Goal: Register for event/course

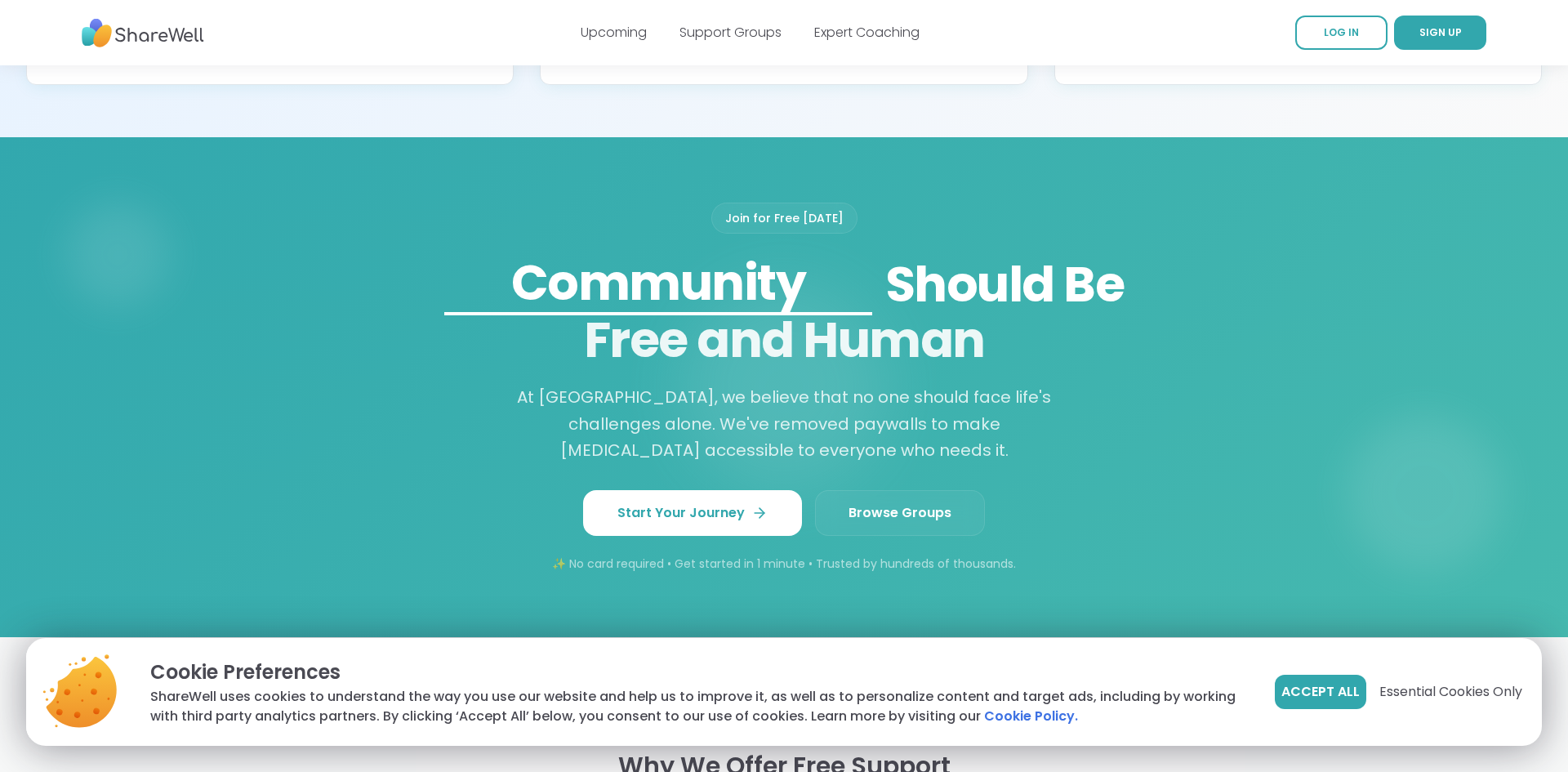
scroll to position [1228, 0]
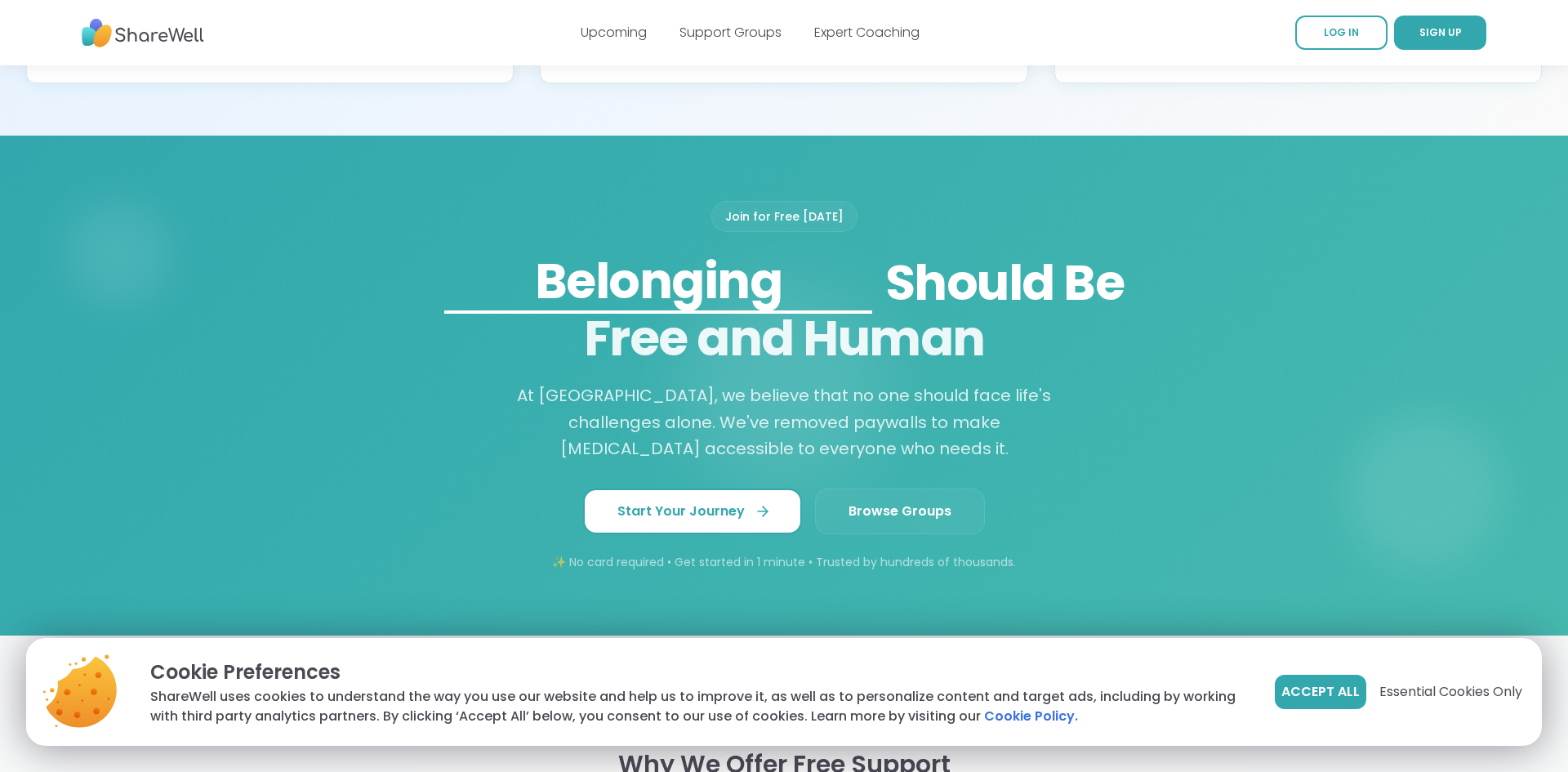
click at [725, 521] on span "Start Your Journey" at bounding box center [692, 512] width 150 height 20
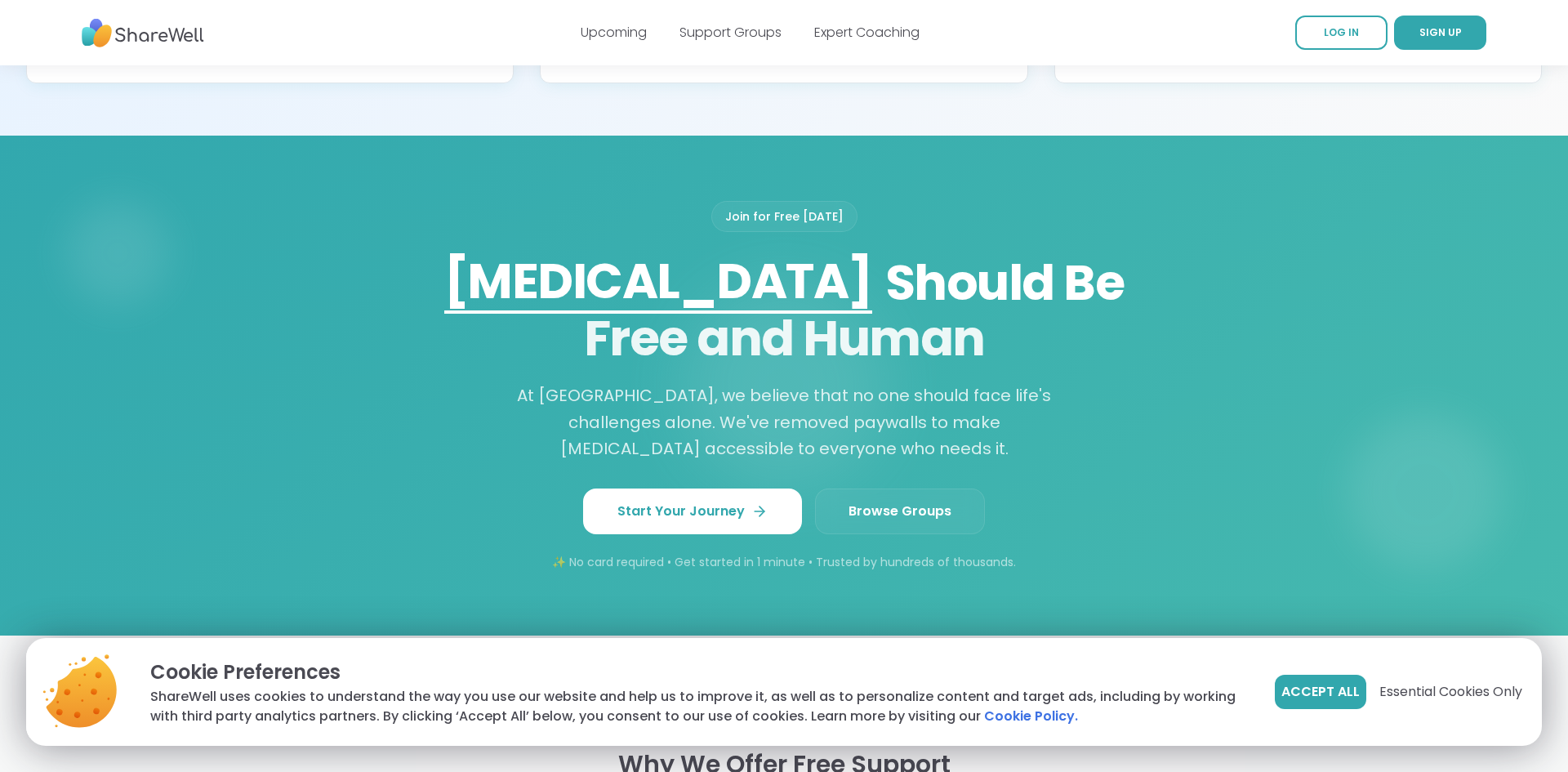
click at [911, 521] on span "Browse Groups" at bounding box center [900, 512] width 103 height 20
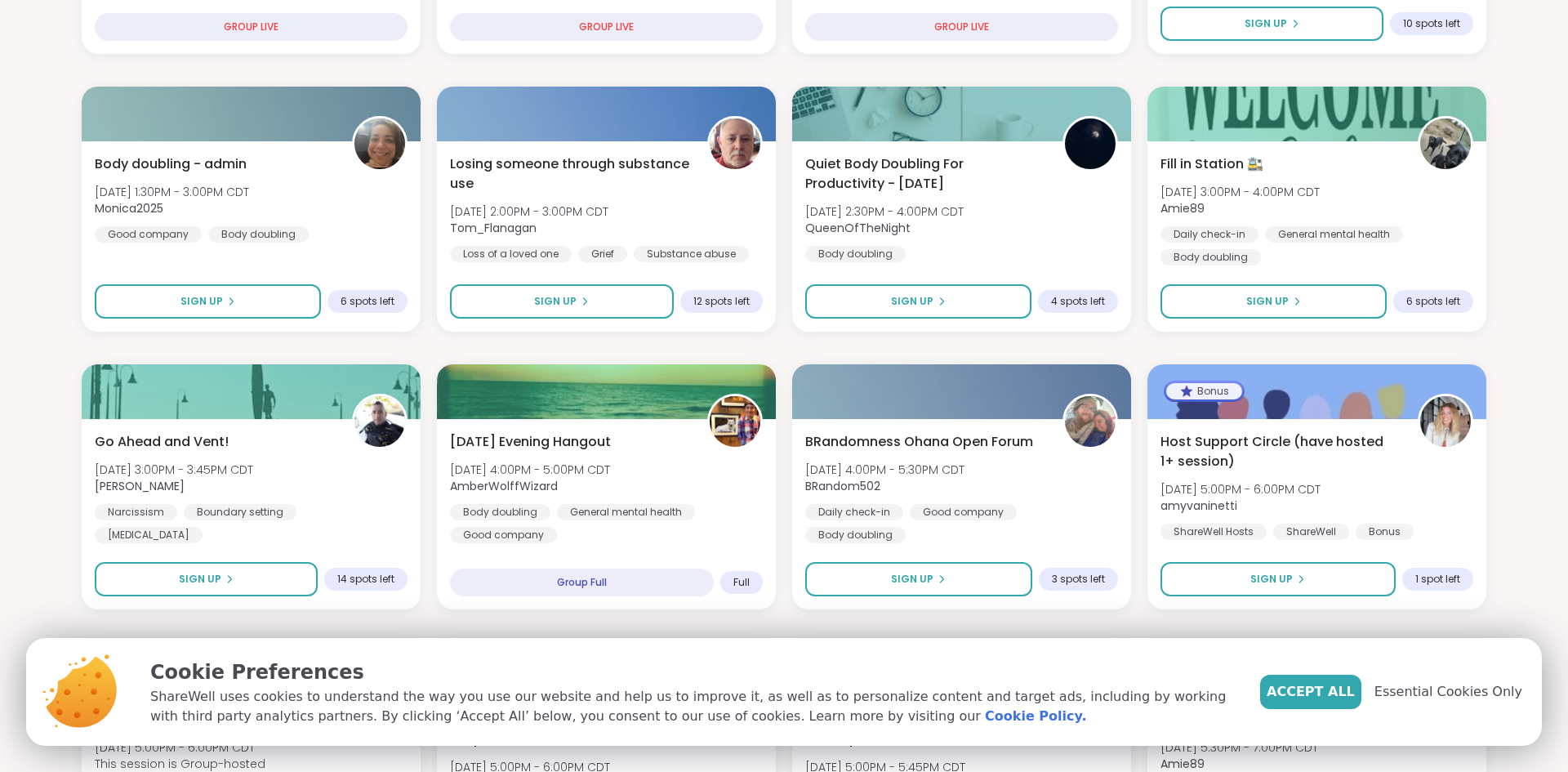
scroll to position [437, 0]
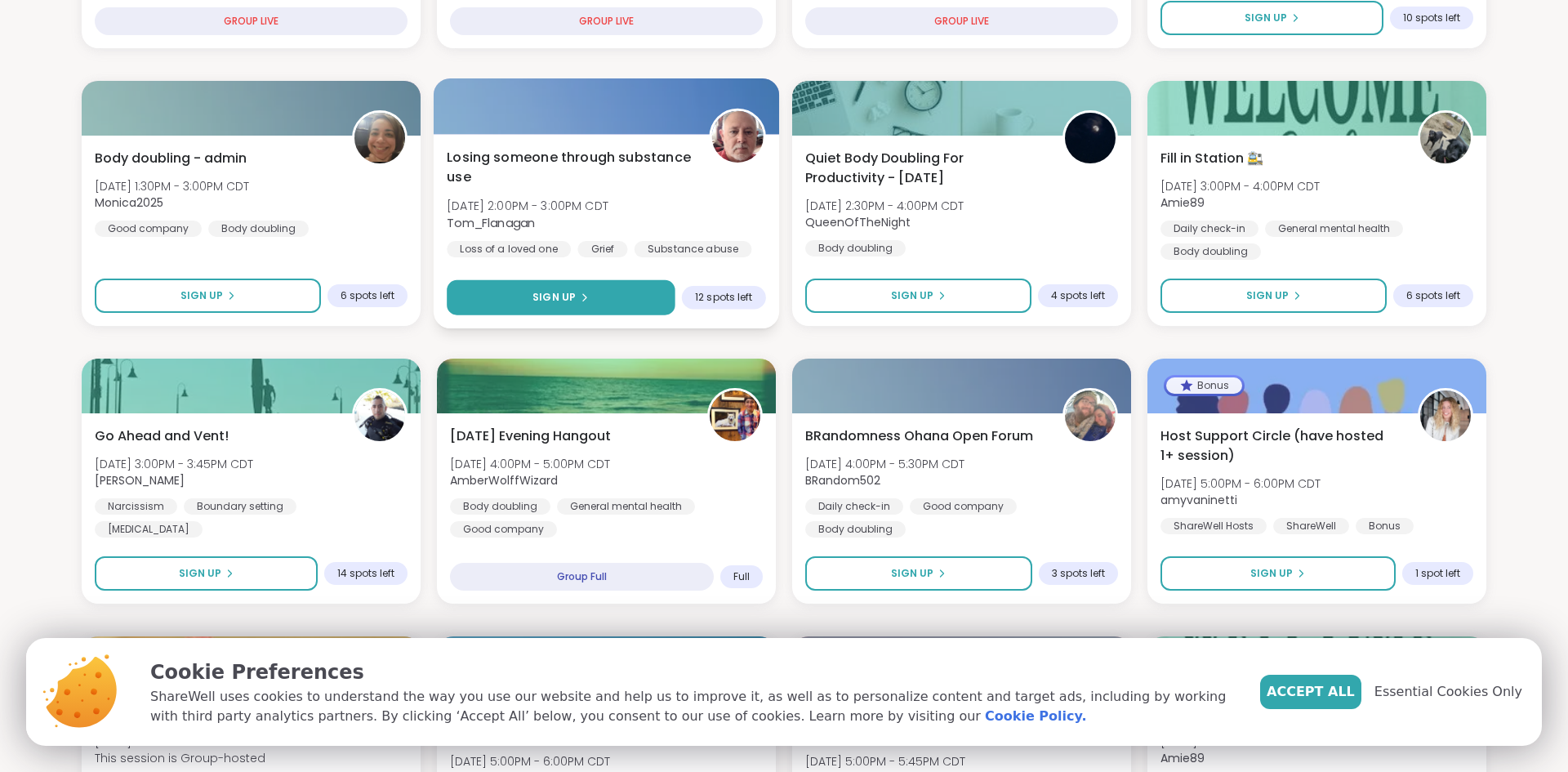
click at [558, 291] on span "Sign Up" at bounding box center [554, 297] width 43 height 15
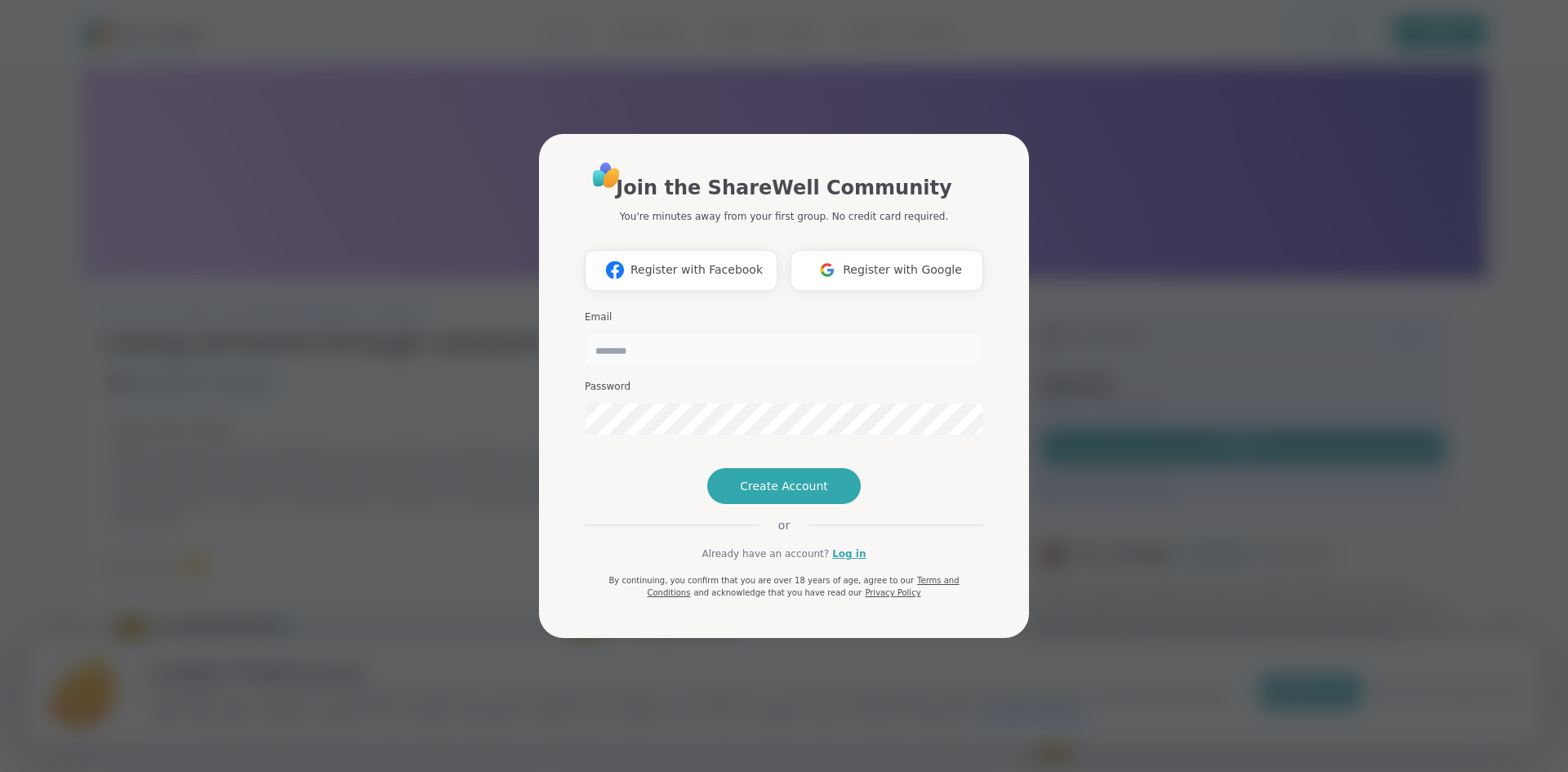
click at [662, 334] on input "email" at bounding box center [784, 351] width 399 height 33
type input "**********"
click at [785, 495] on span "Create Account" at bounding box center [784, 486] width 88 height 17
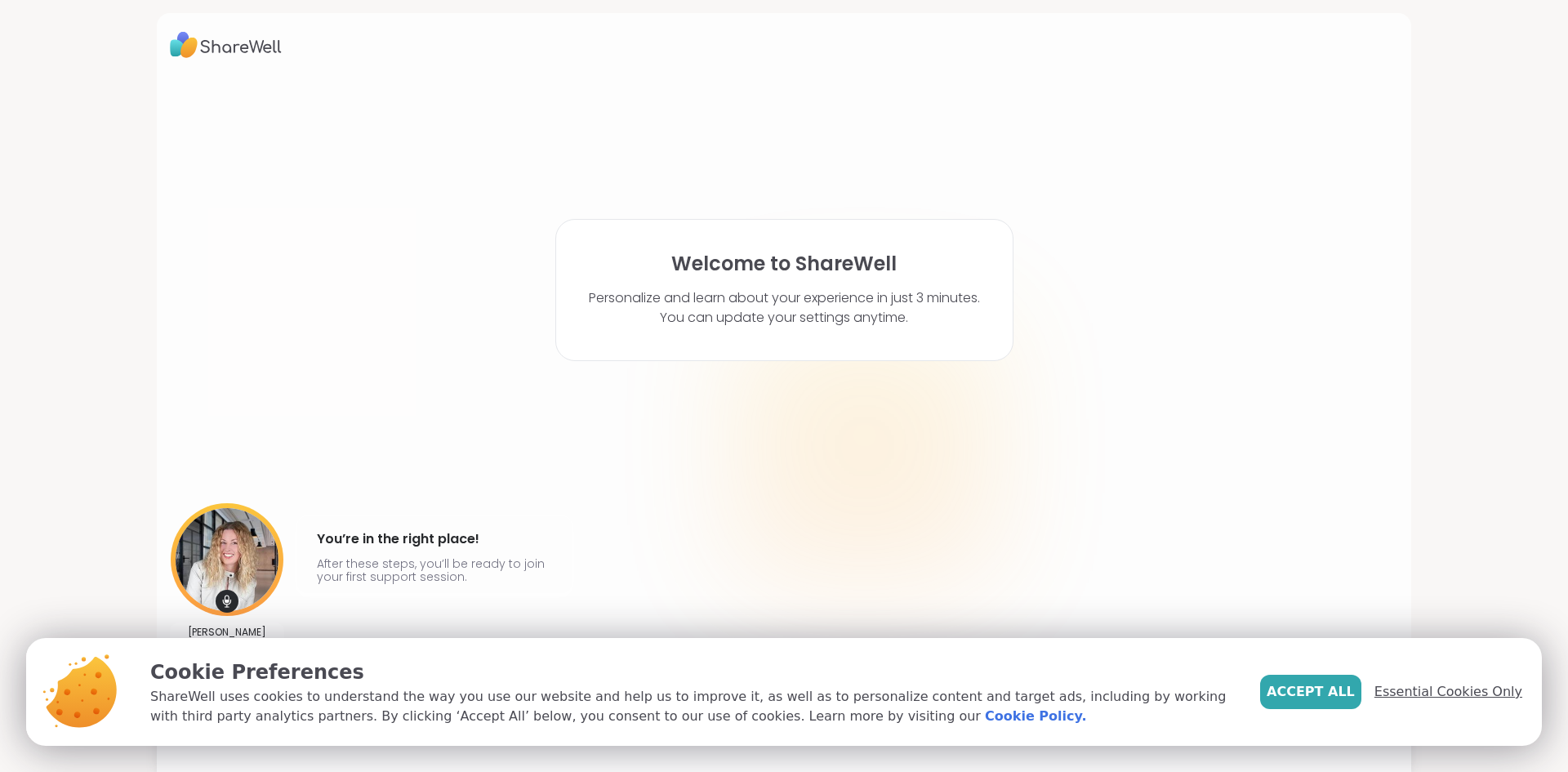
click at [1450, 686] on span "Essential Cookies Only" at bounding box center [1448, 692] width 148 height 20
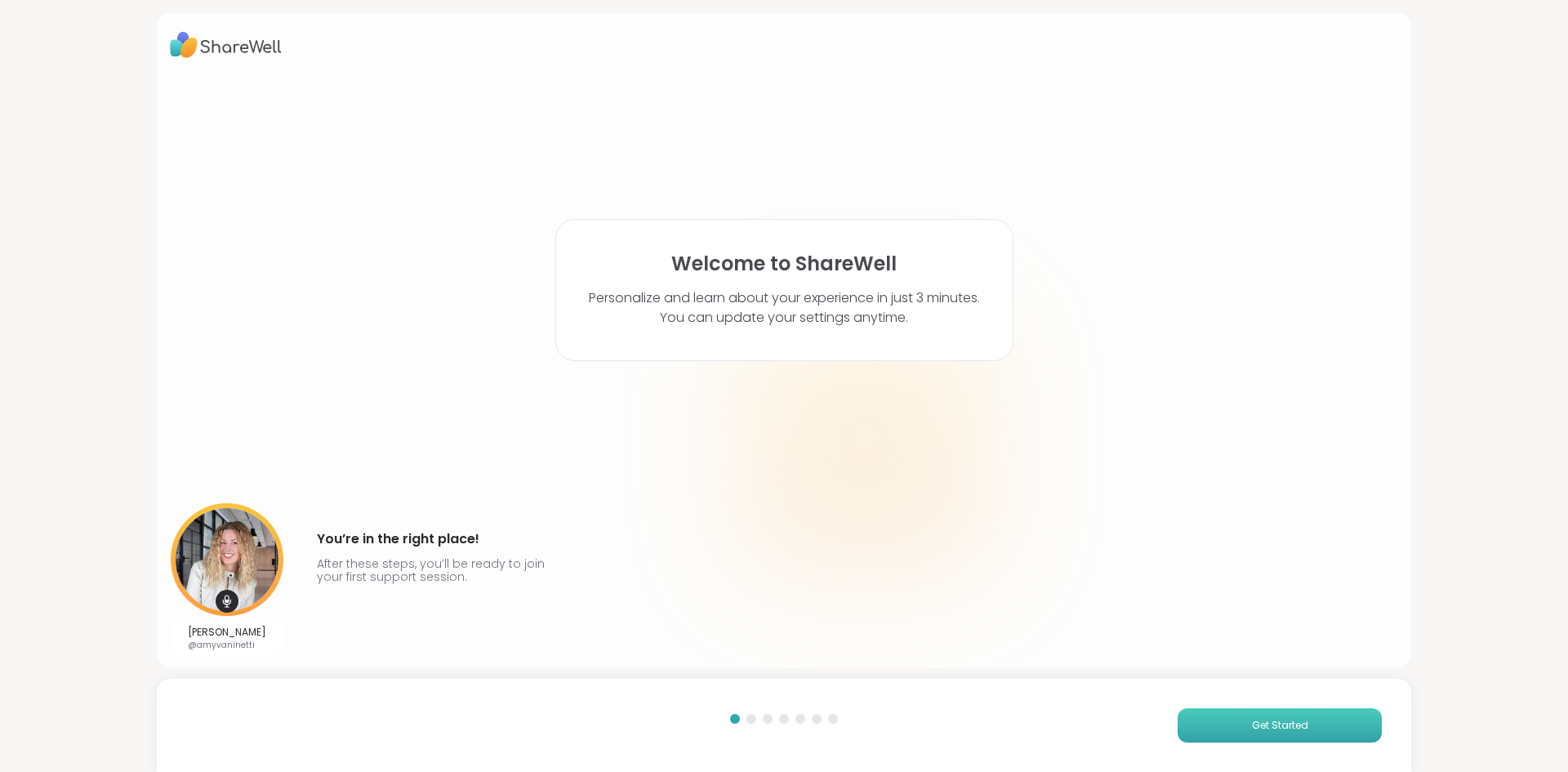
click at [1295, 721] on span "Get Started" at bounding box center [1280, 726] width 56 height 15
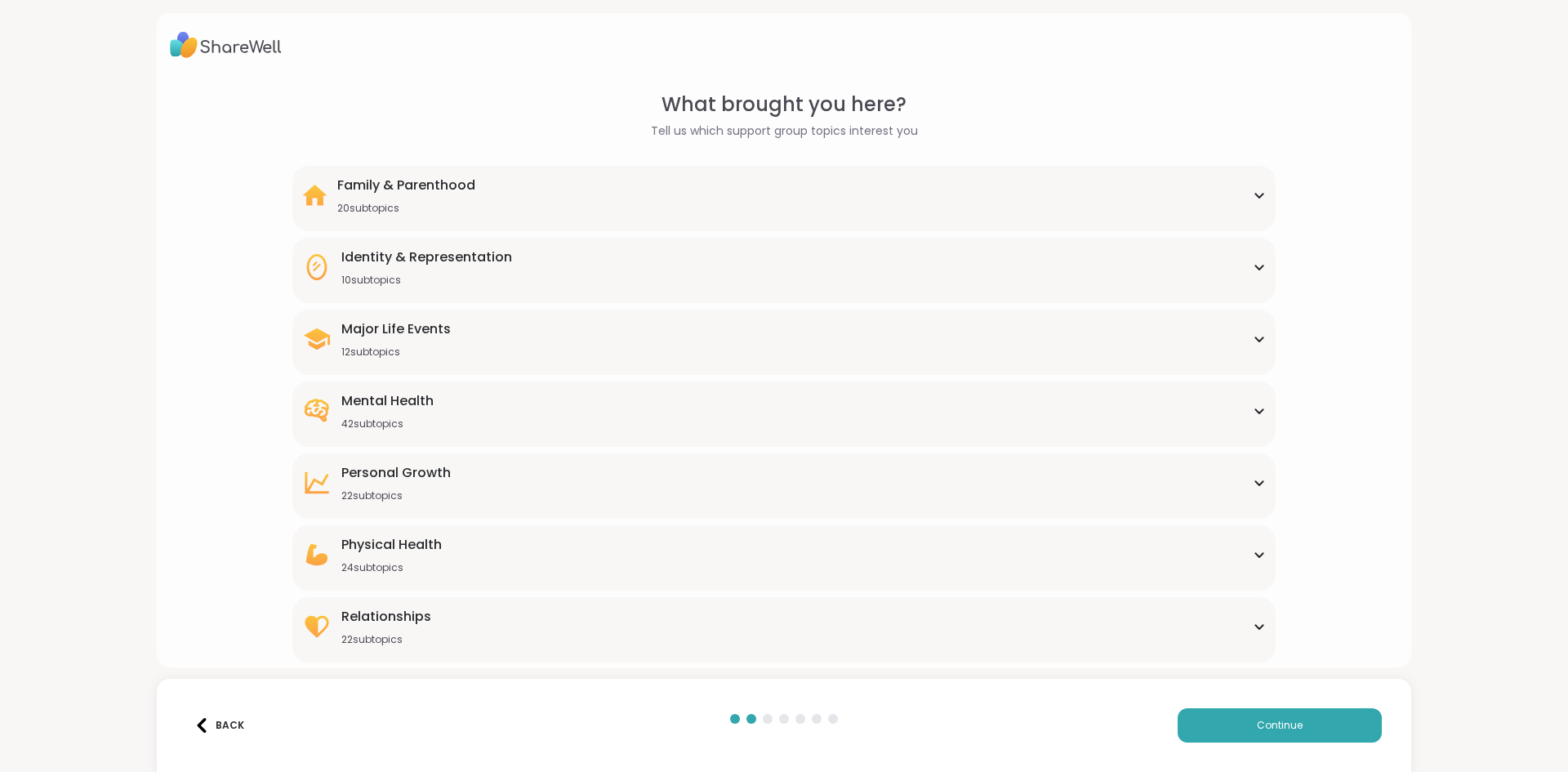
click at [894, 642] on div "Relationships 22 subtopics" at bounding box center [783, 627] width 963 height 40
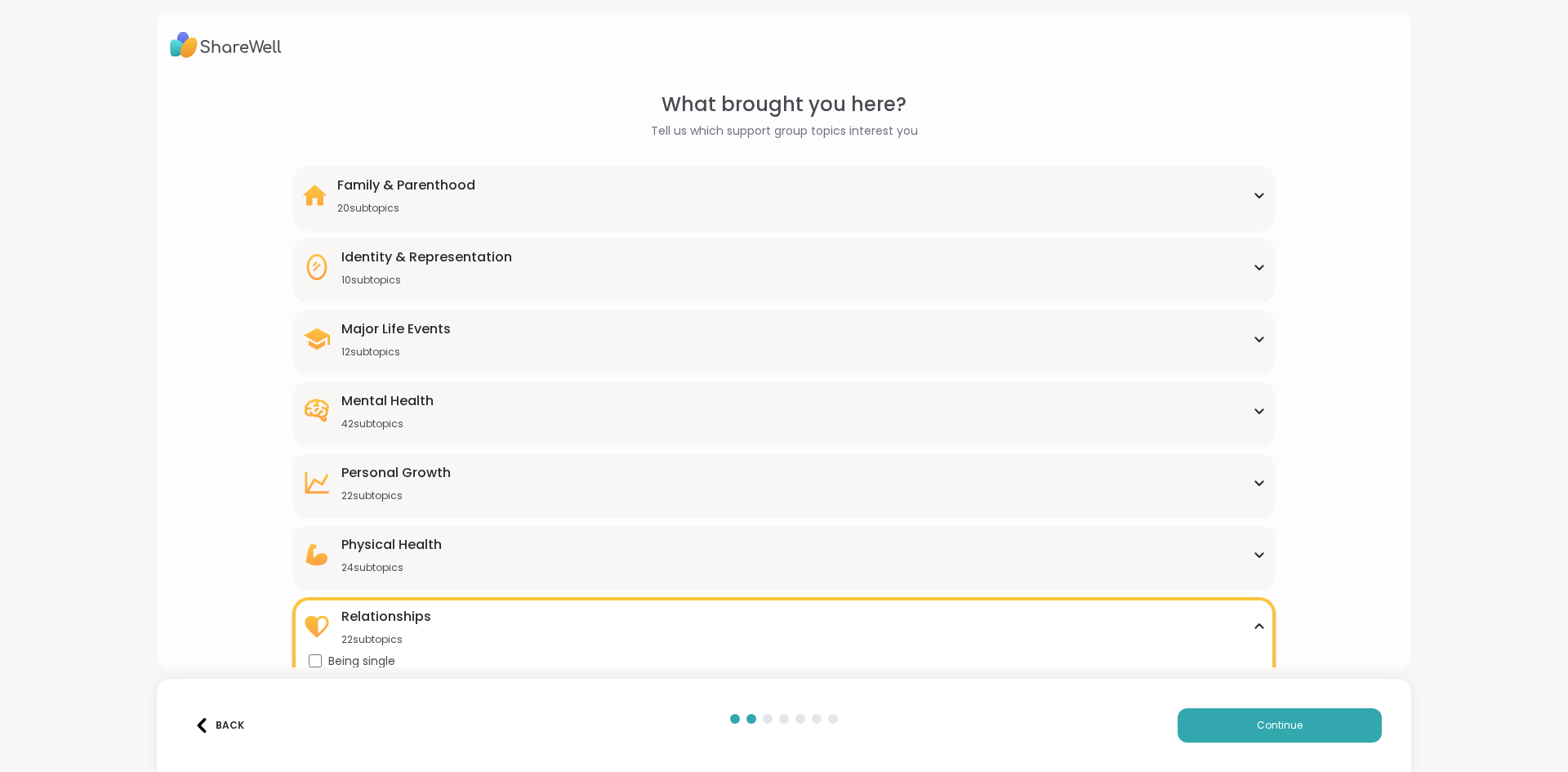
click at [1260, 339] on icon at bounding box center [1259, 339] width 7 height 4
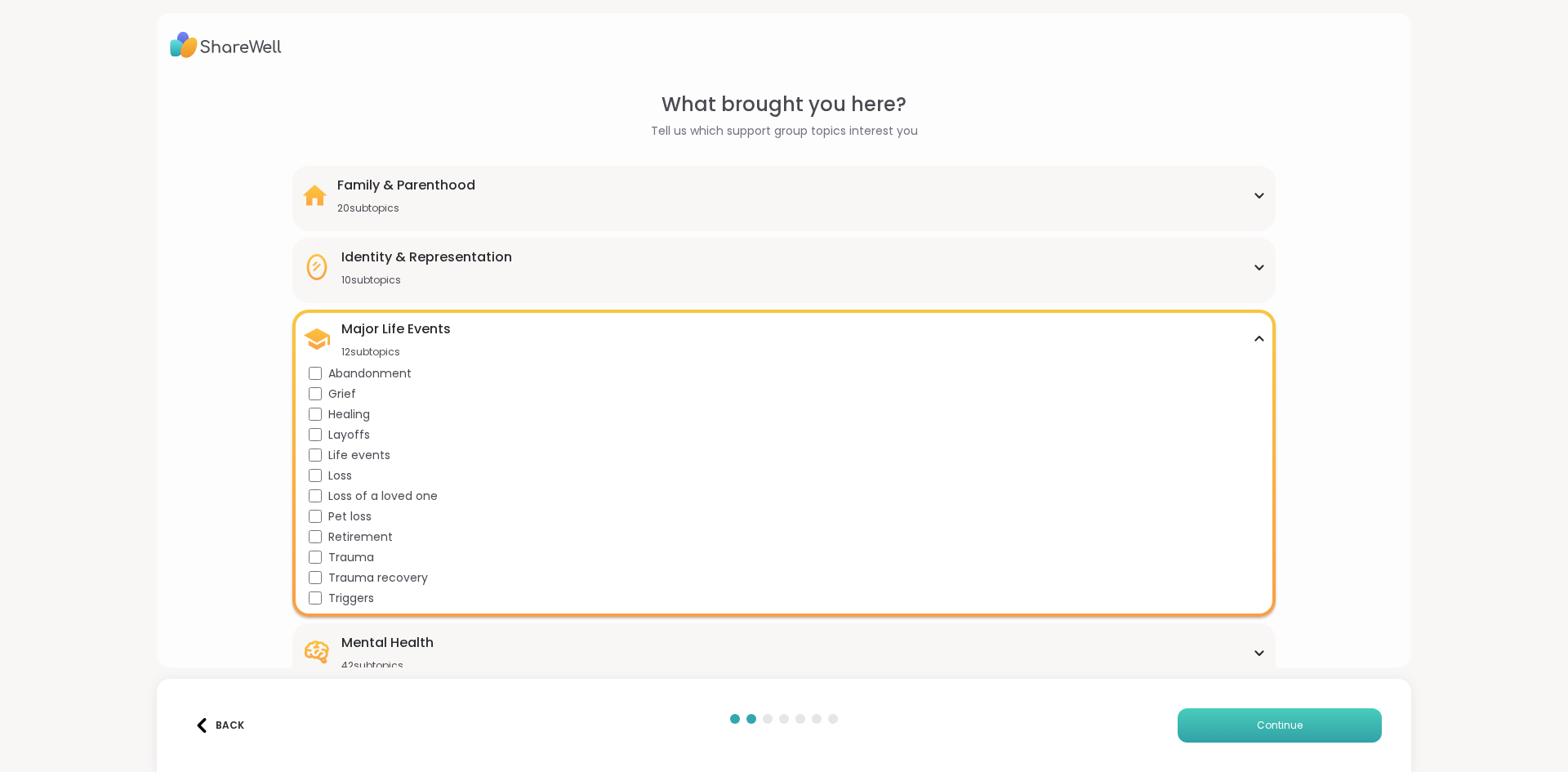
click at [1267, 722] on span "Continue" at bounding box center [1279, 726] width 45 height 15
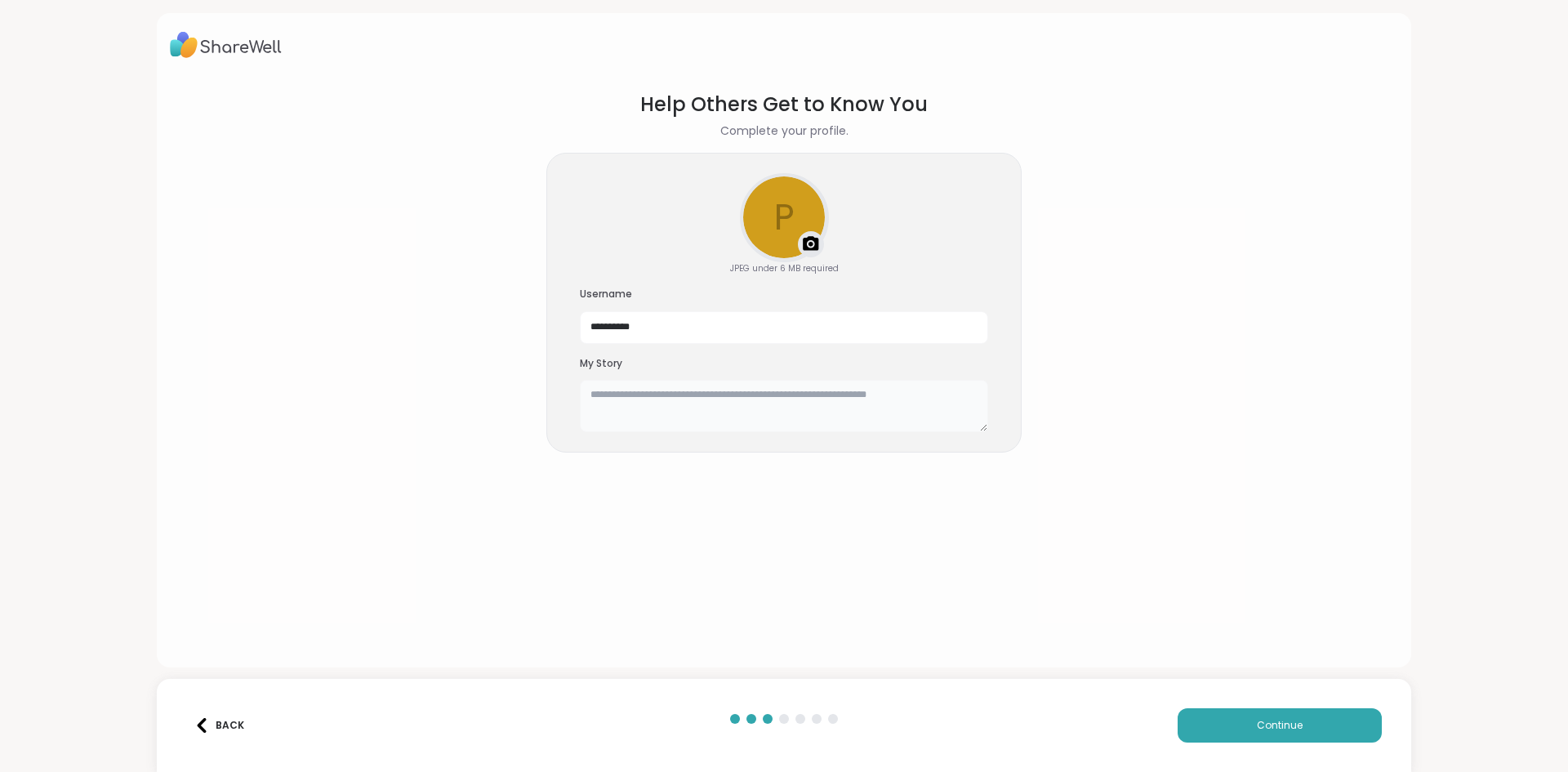
click at [739, 398] on textarea at bounding box center [784, 405] width 409 height 52
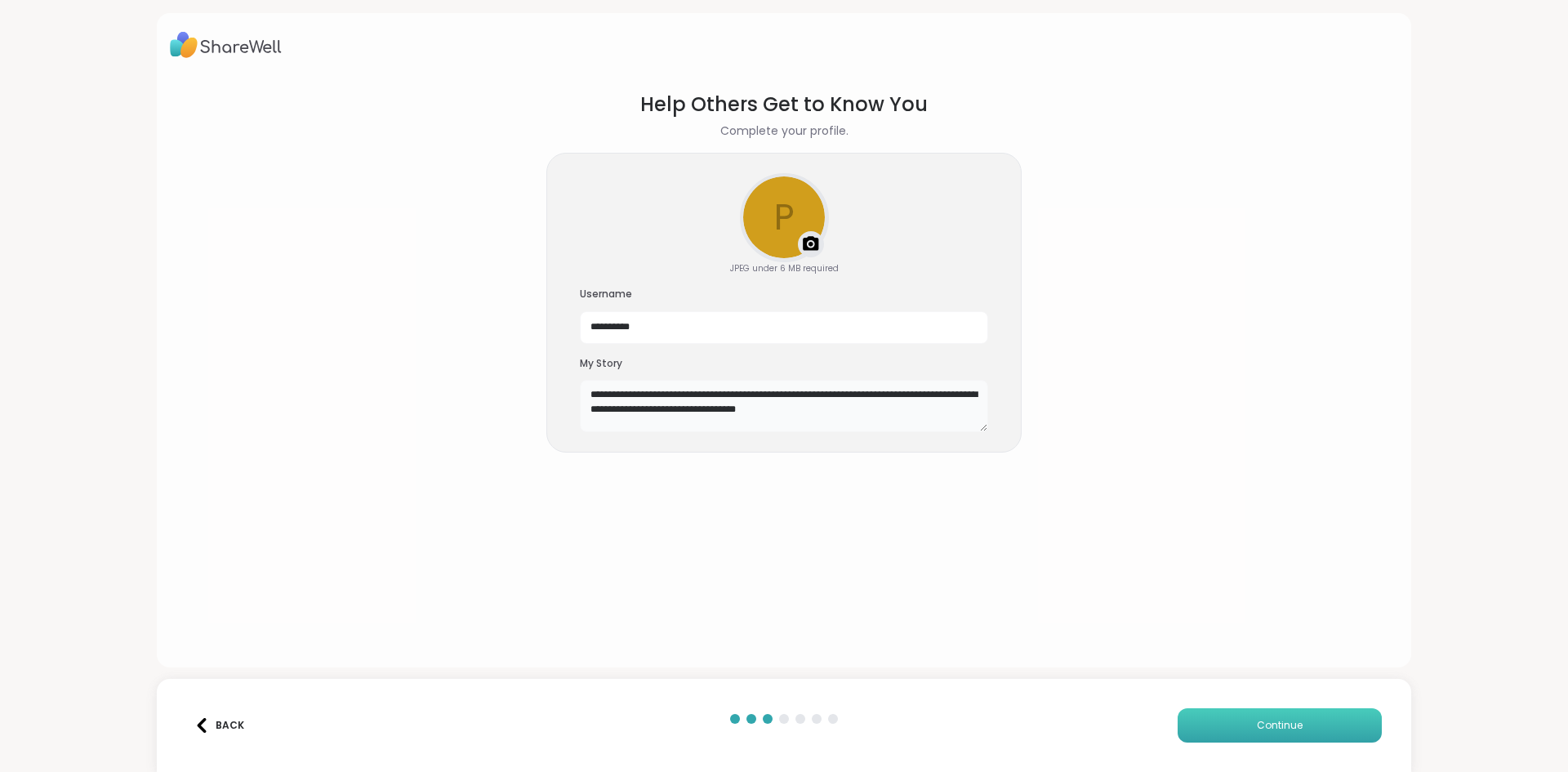
type textarea "**********"
click at [1268, 718] on span "Continue" at bounding box center [1279, 726] width 45 height 15
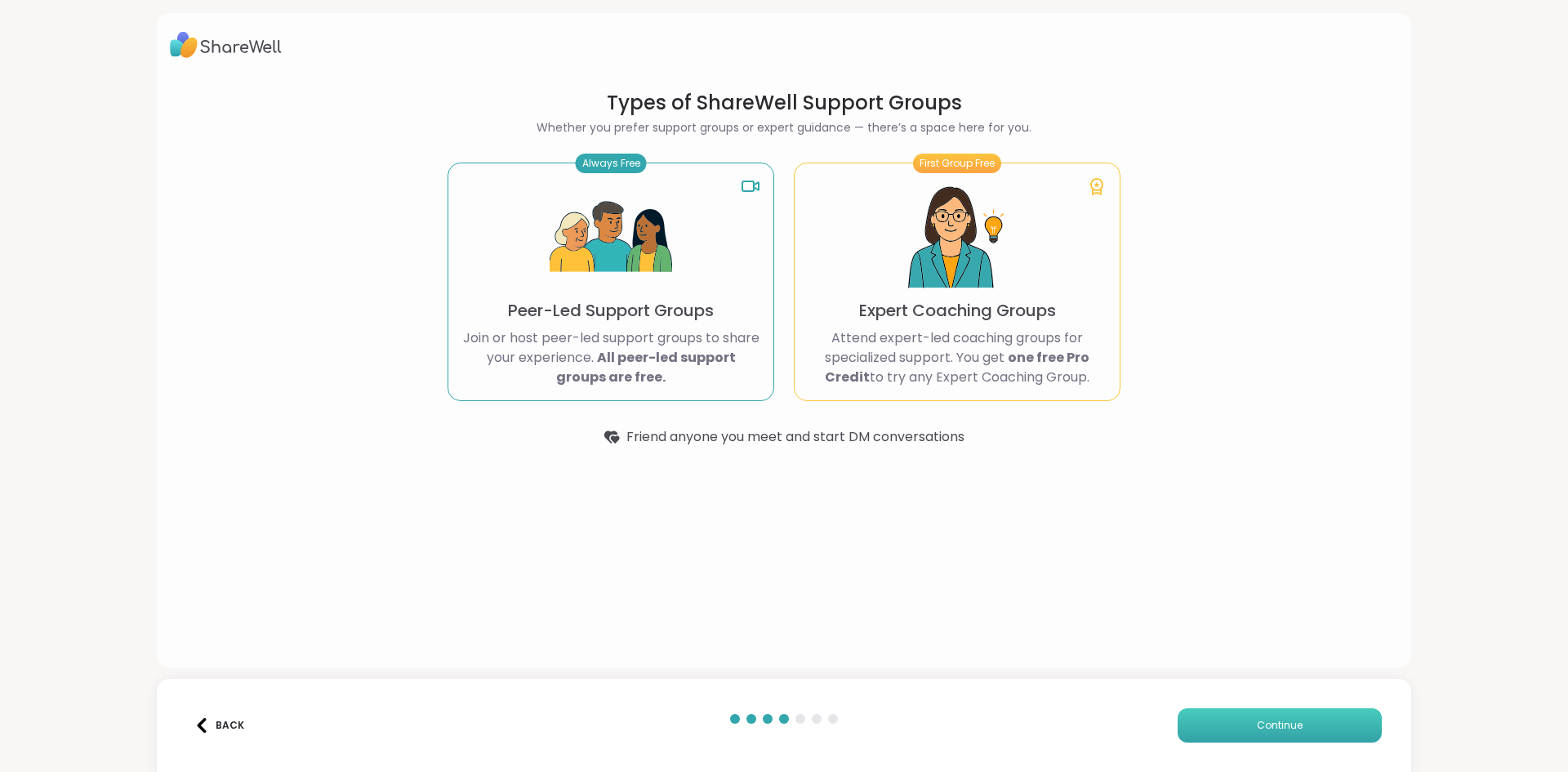
click at [1284, 723] on span "Continue" at bounding box center [1279, 726] width 45 height 15
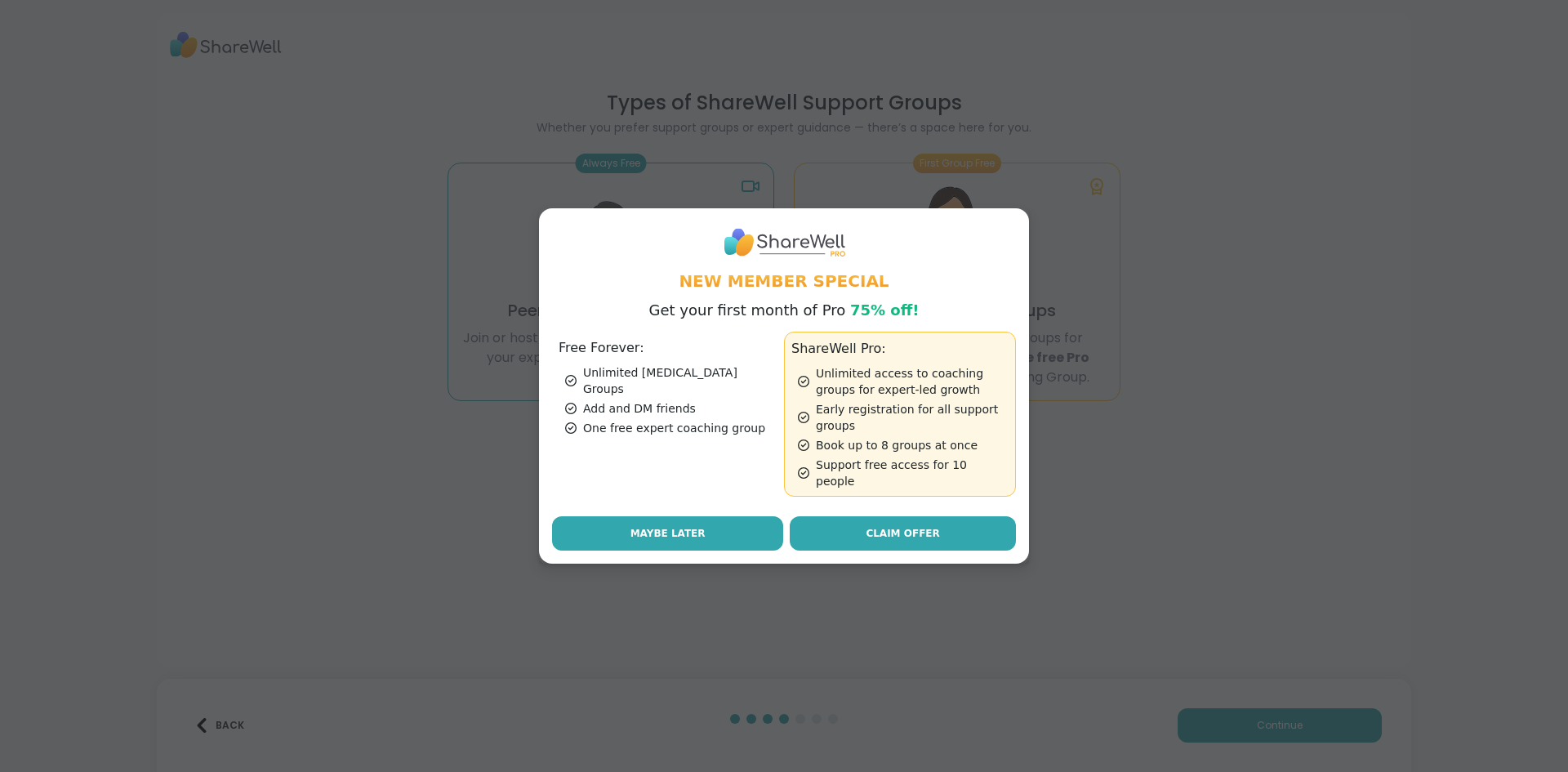
click at [658, 526] on span "Maybe Later" at bounding box center [668, 533] width 75 height 15
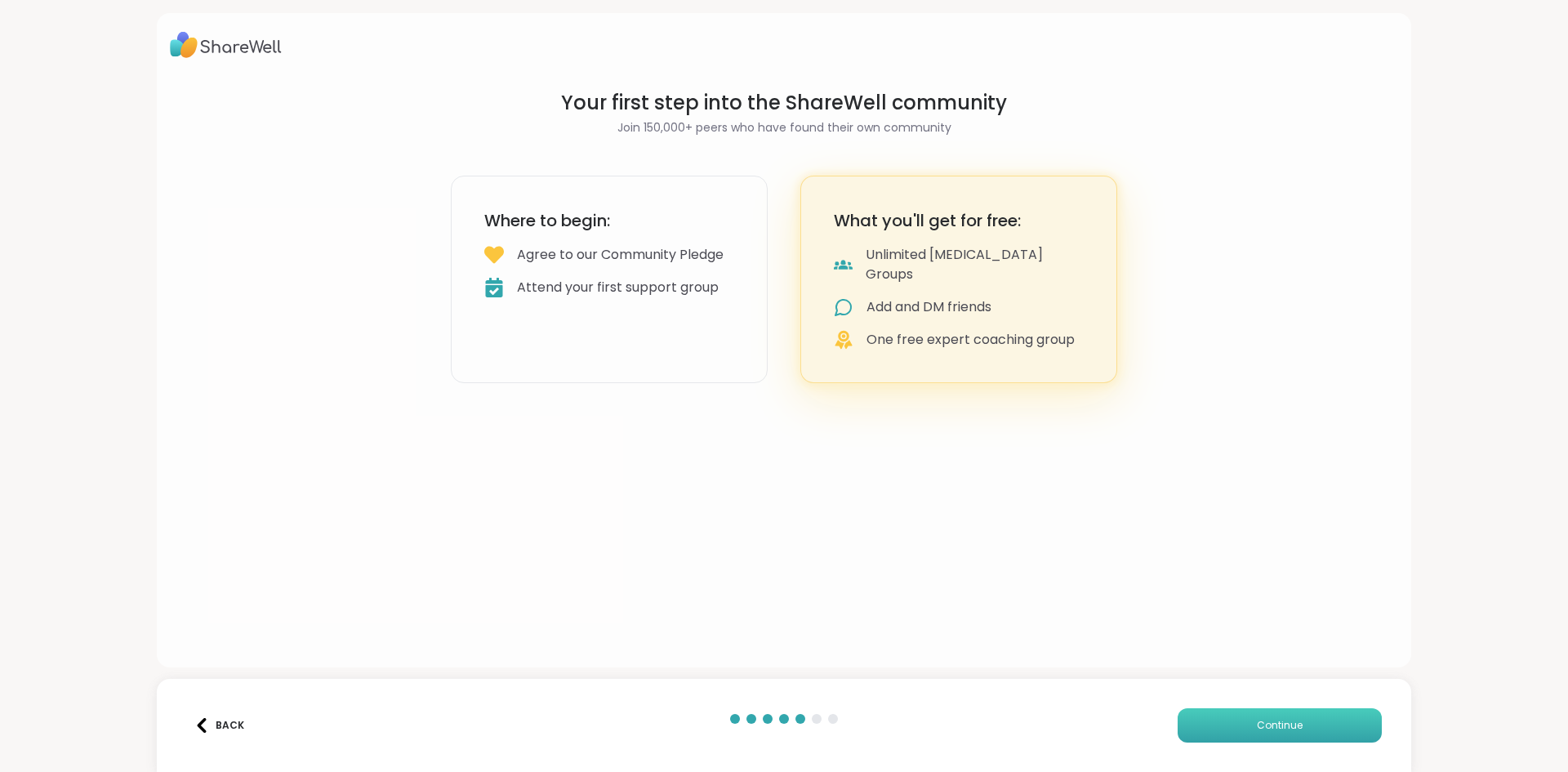
click at [1281, 721] on span "Continue" at bounding box center [1279, 726] width 45 height 15
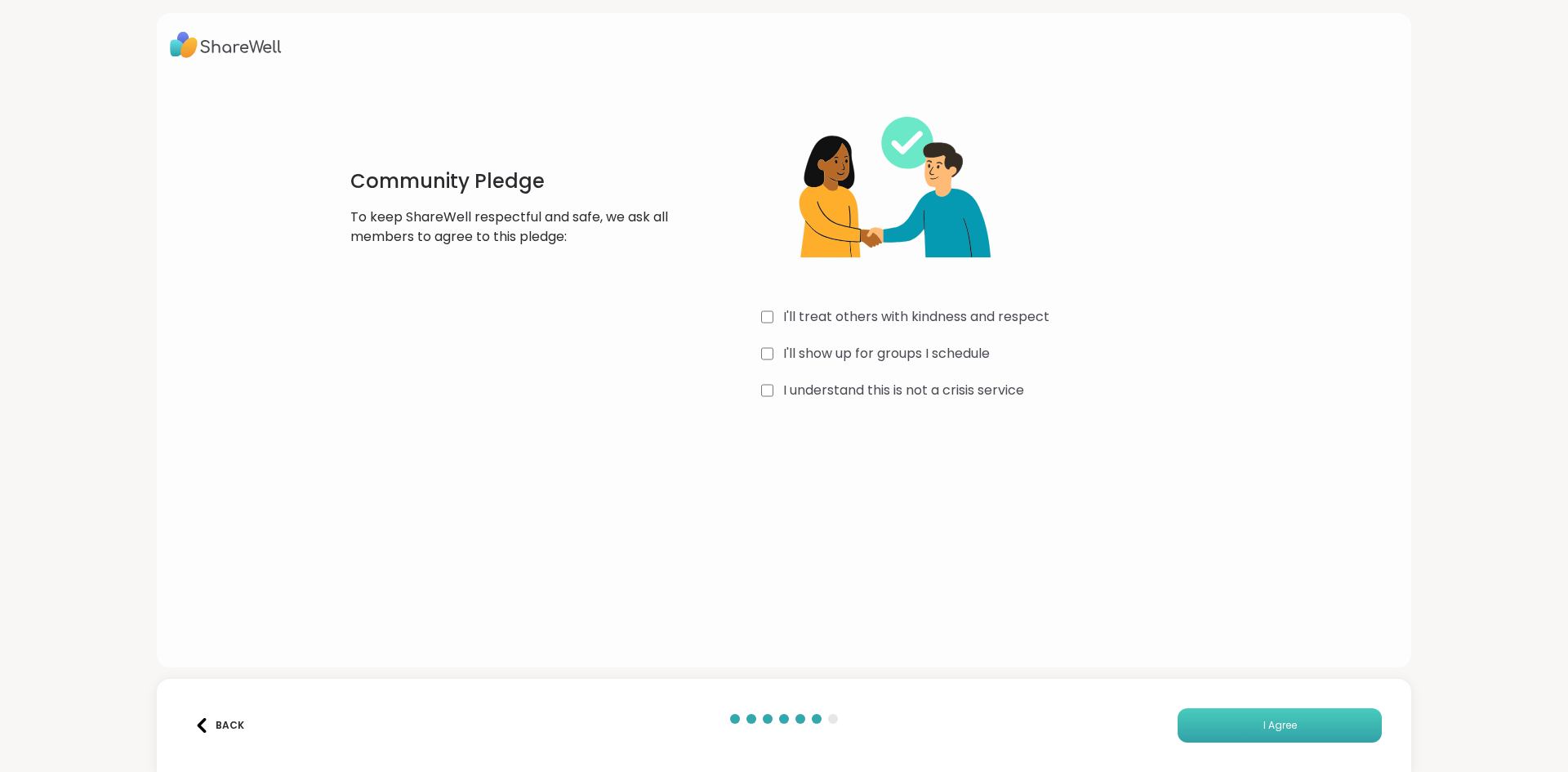
click at [1289, 724] on span "I Agree" at bounding box center [1280, 726] width 34 height 15
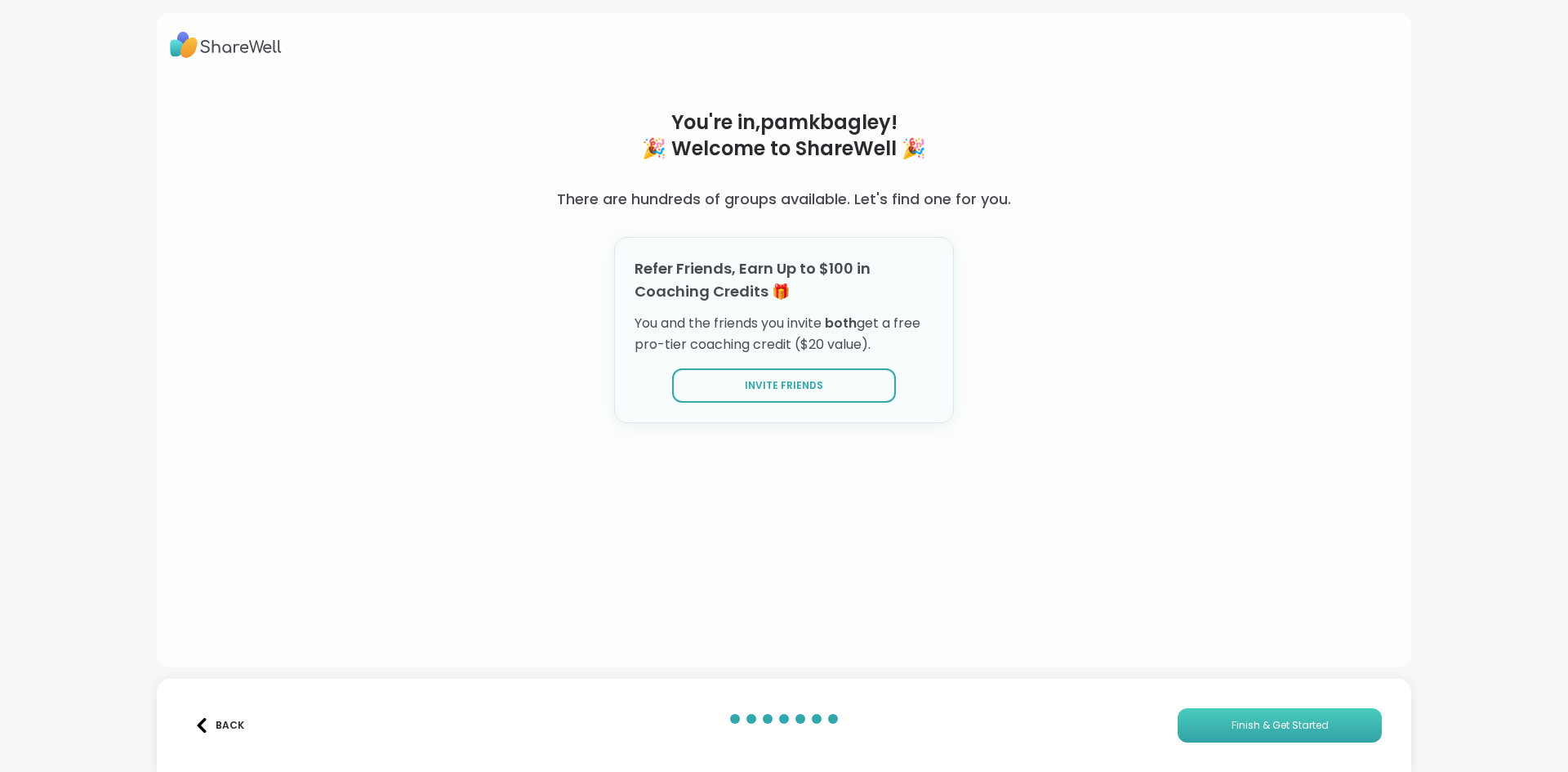
click at [1289, 724] on span "Finish & Get Started" at bounding box center [1280, 726] width 97 height 15
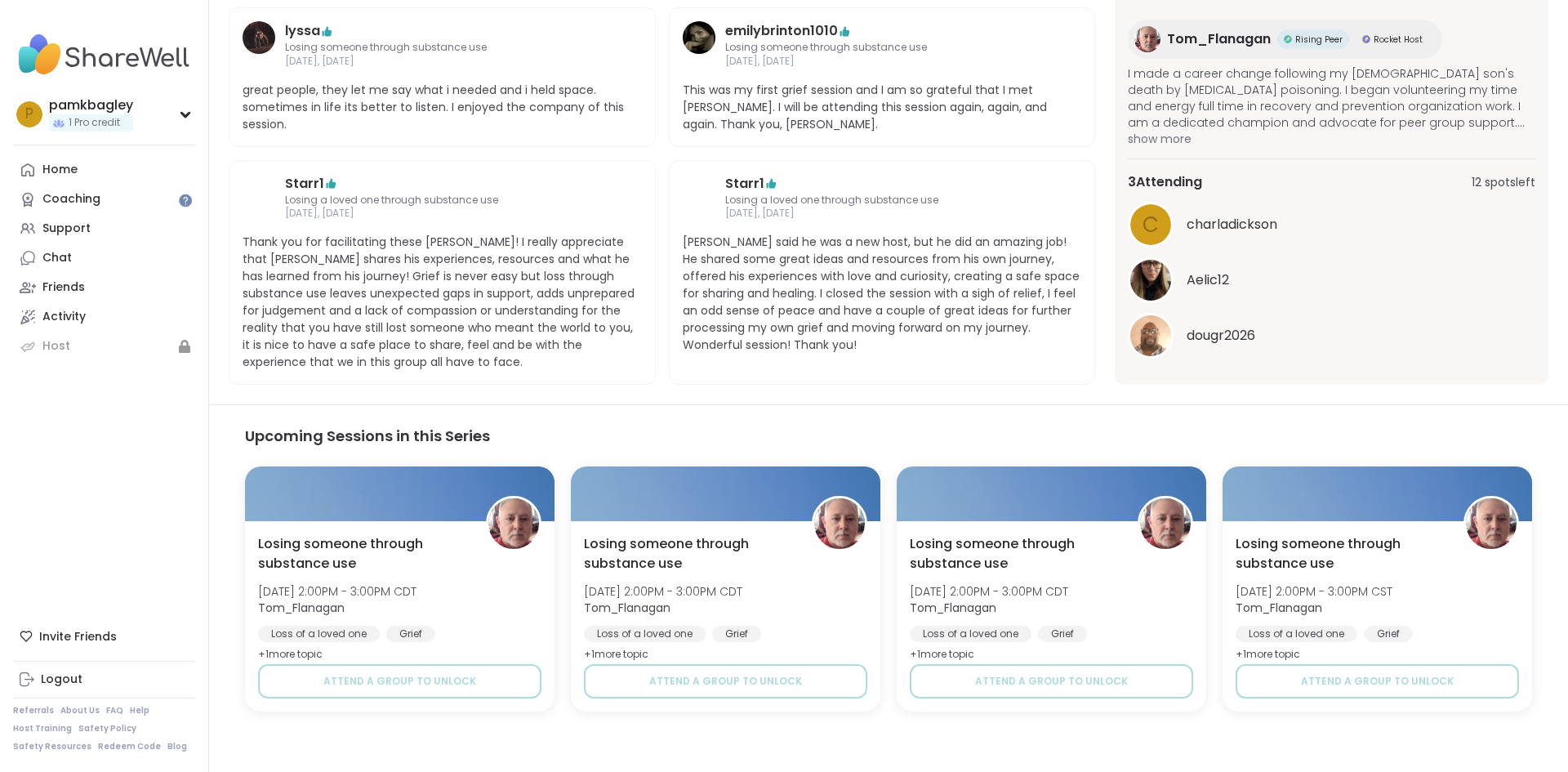
scroll to position [709, 0]
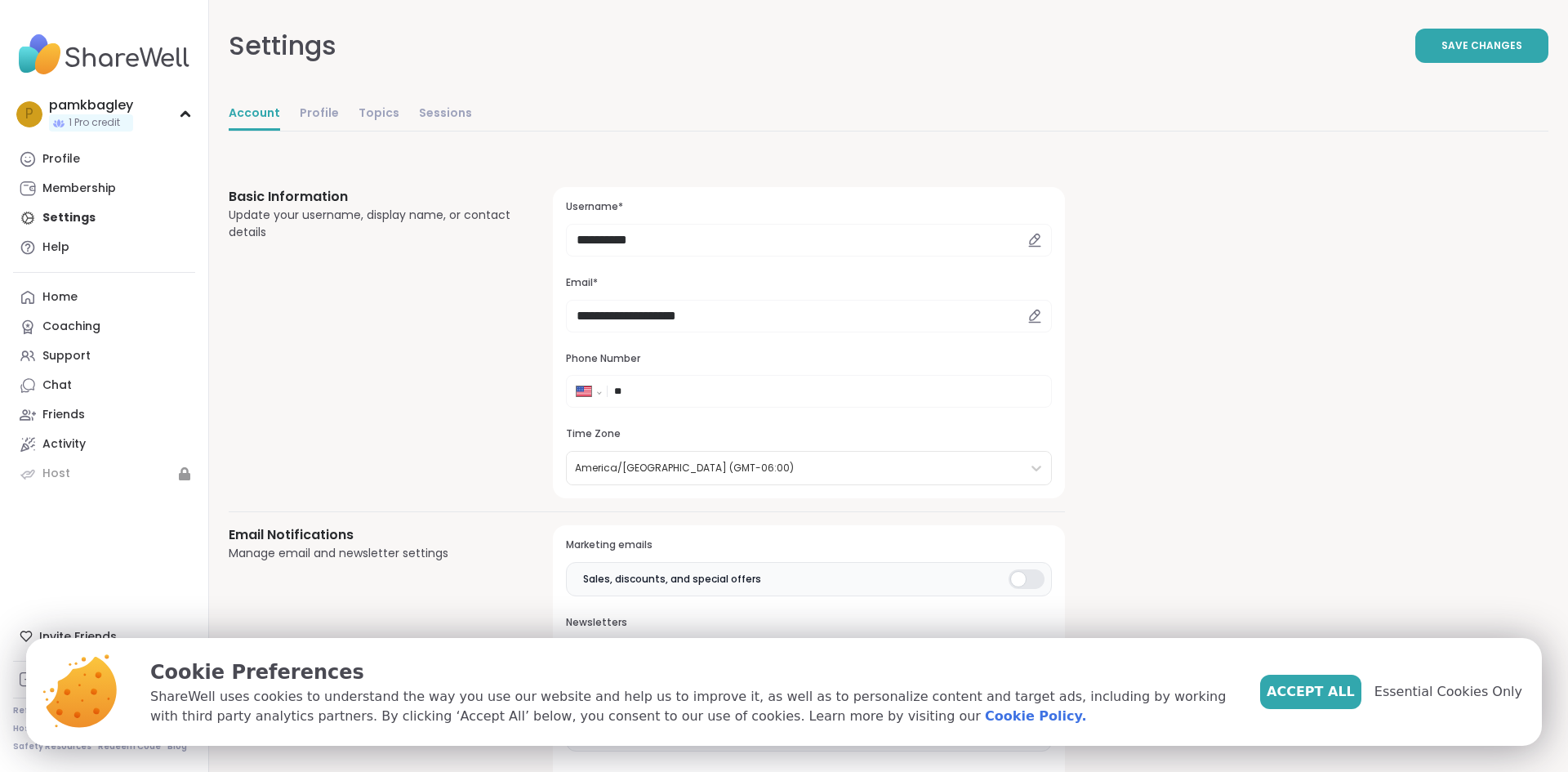
select select "**"
click at [1015, 575] on div at bounding box center [1027, 580] width 36 height 20
